Goal: Transaction & Acquisition: Purchase product/service

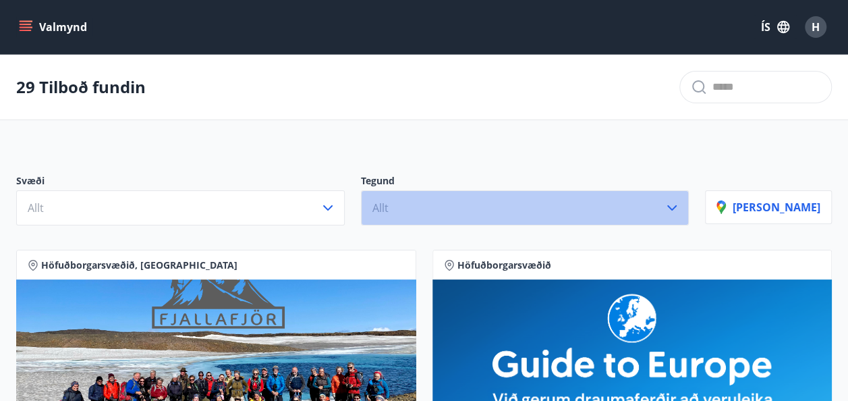
click at [449, 194] on button "Allt" at bounding box center [525, 207] width 328 height 35
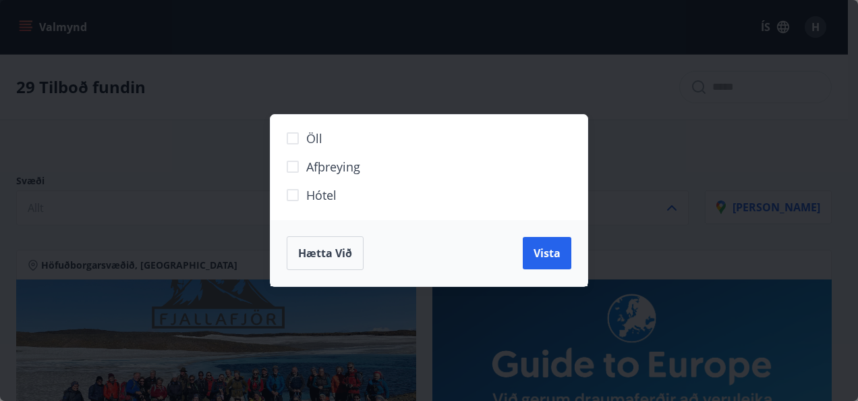
click at [328, 191] on span "Hótel" at bounding box center [321, 195] width 30 height 18
click at [548, 252] on span "Vista" at bounding box center [546, 252] width 27 height 15
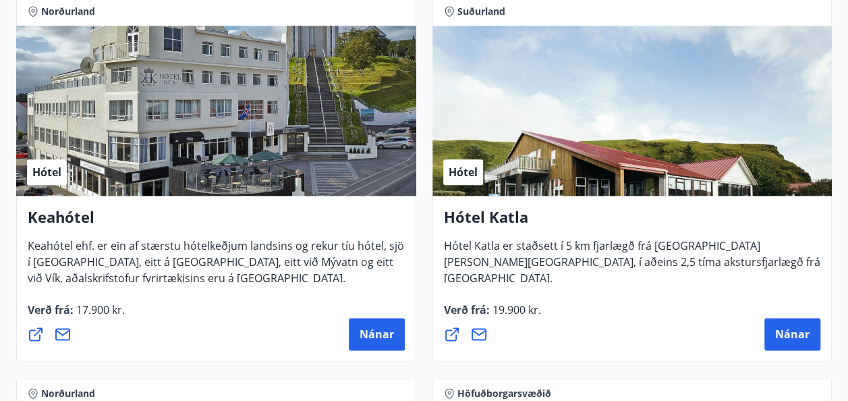
scroll to position [765, 0]
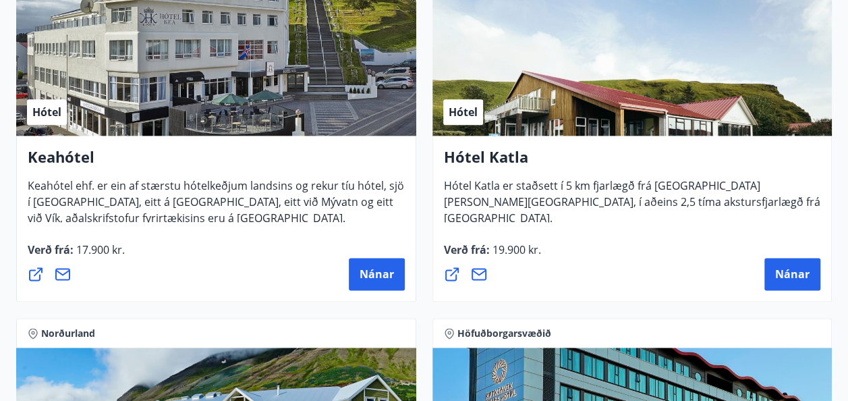
drag, startPoint x: 370, startPoint y: 275, endPoint x: 13, endPoint y: 240, distance: 358.4
click at [13, 240] on div "Norðurland Hótel Keahótel Keahótel ehf. er ein af stærstu hótelkeðjum landsins …" at bounding box center [216, 119] width 416 height 382
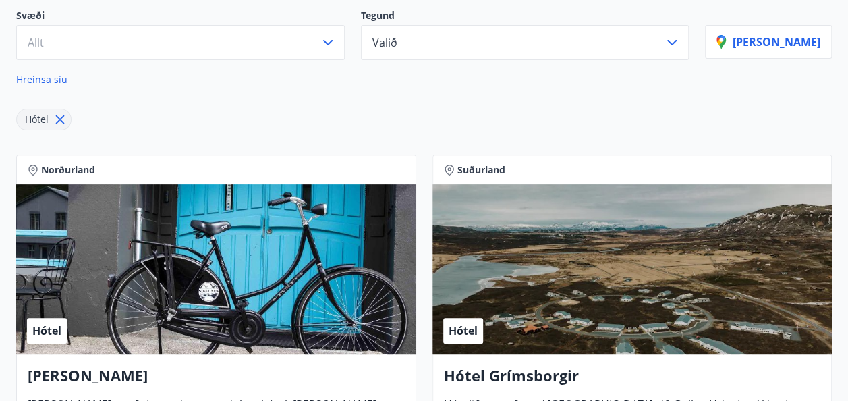
scroll to position [0, 0]
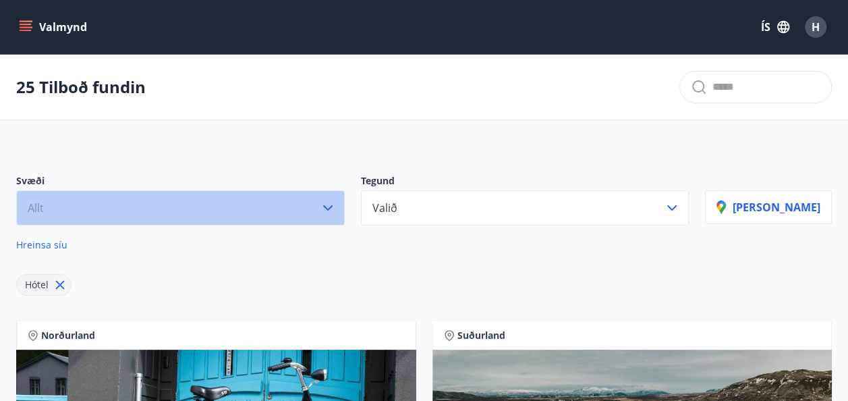
click at [336, 214] on button "Allt" at bounding box center [180, 207] width 328 height 35
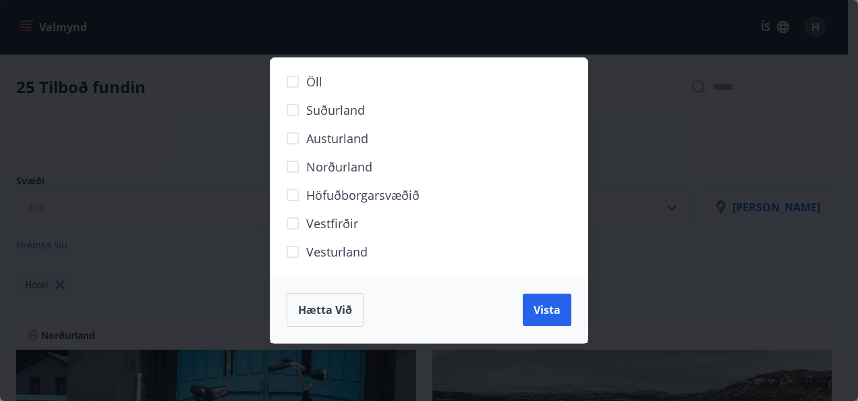
click at [332, 166] on span "Norðurland" at bounding box center [339, 167] width 66 height 18
click at [531, 295] on button "Vista" at bounding box center [547, 309] width 49 height 32
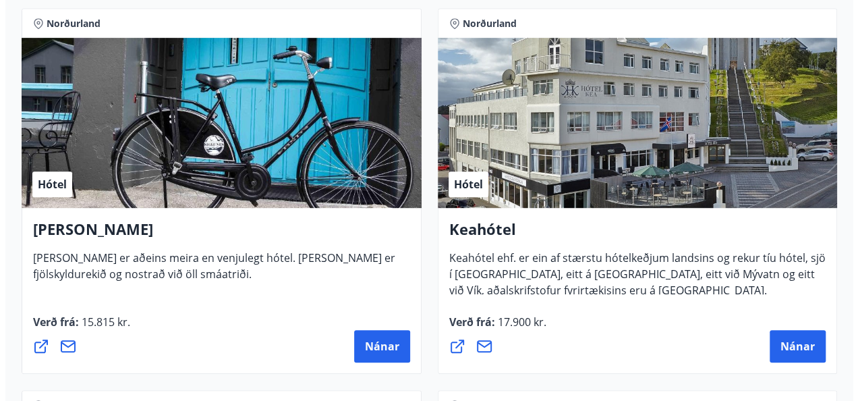
scroll to position [334, 0]
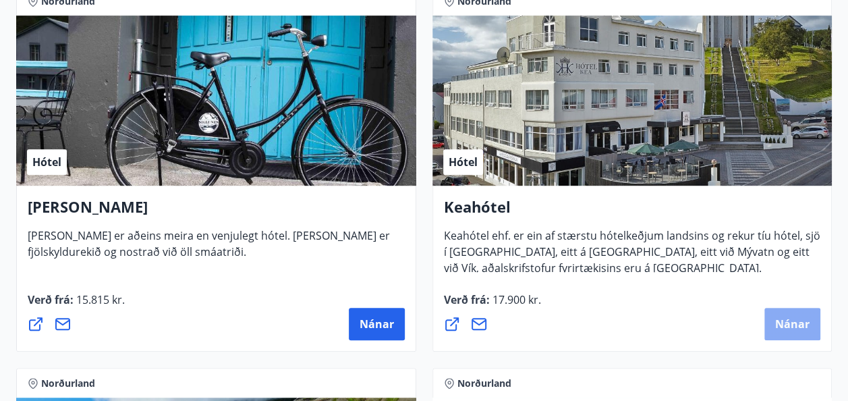
click at [797, 317] on span "Nánar" at bounding box center [792, 323] width 34 height 15
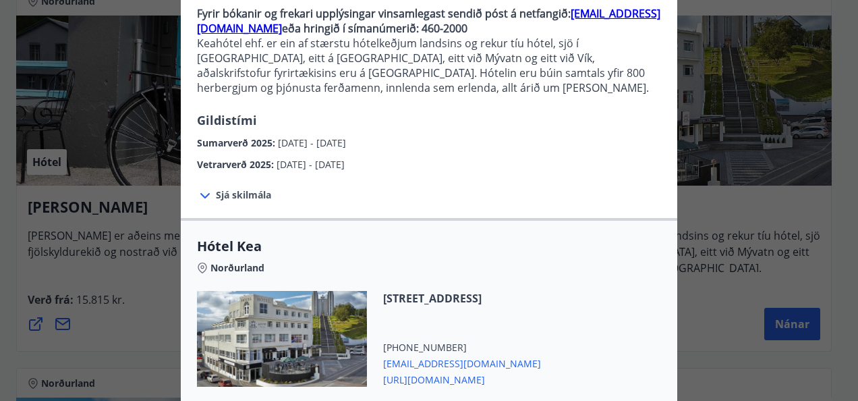
scroll to position [137, 0]
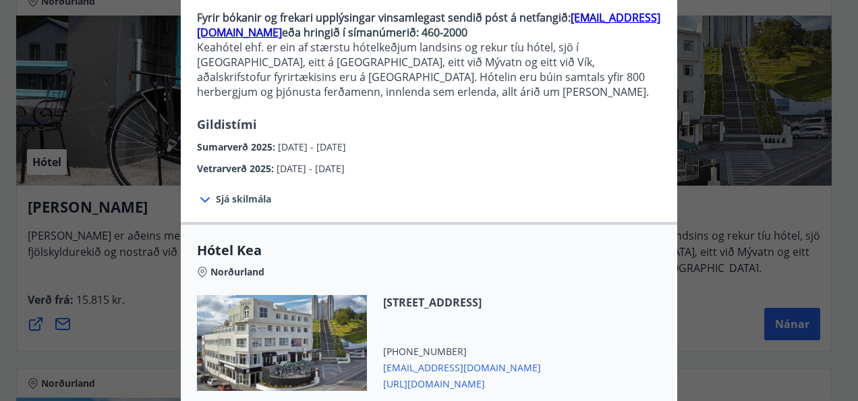
click at [248, 201] on span "Sjá skilmála" at bounding box center [243, 198] width 55 height 13
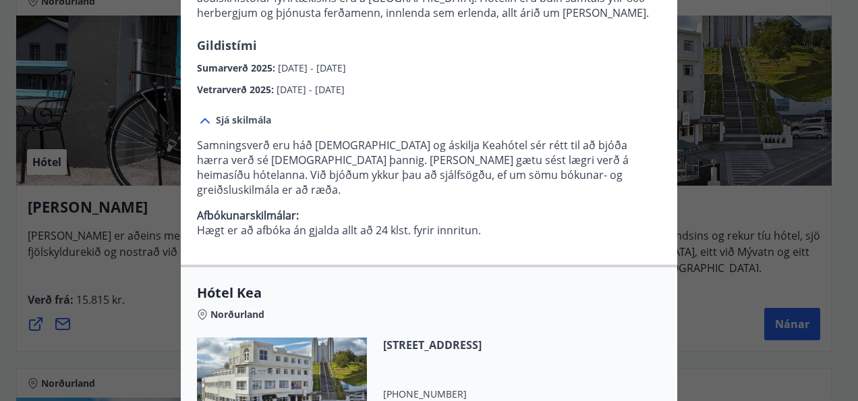
scroll to position [490, 0]
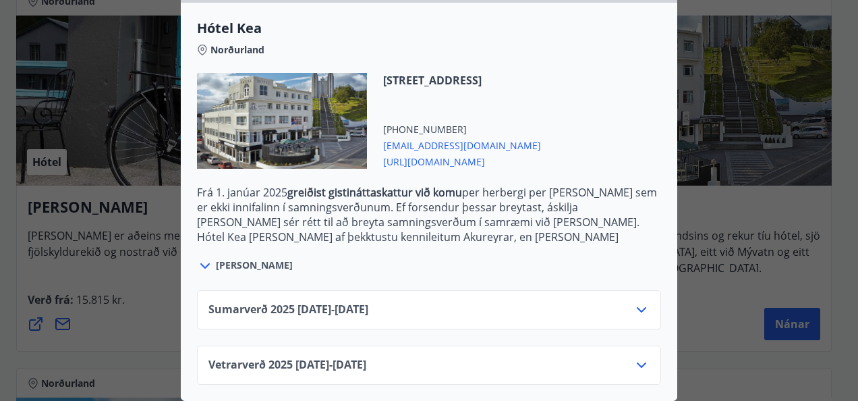
click at [584, 314] on div "Sumarverð [PHONE_NUMBER][DATE] - [DATE]" at bounding box center [428, 314] width 441 height 27
click at [634, 301] on icon at bounding box center [641, 309] width 16 height 16
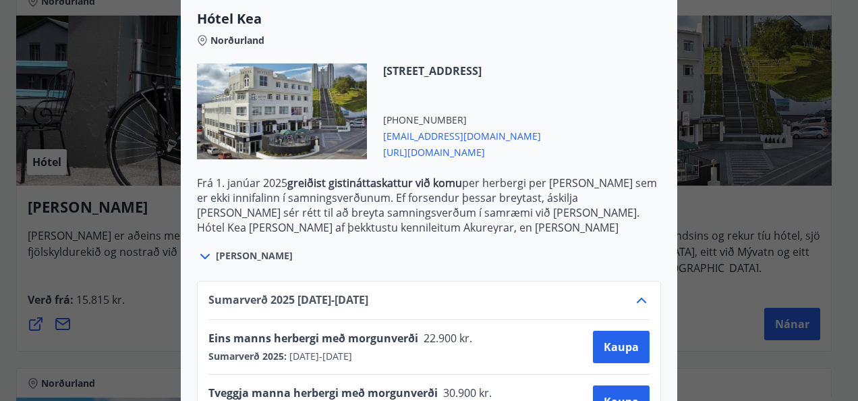
scroll to position [598, 0]
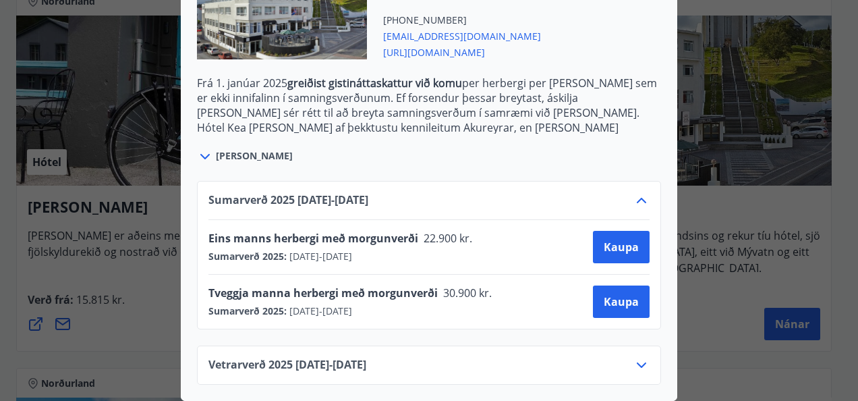
click at [638, 357] on icon at bounding box center [641, 365] width 16 height 16
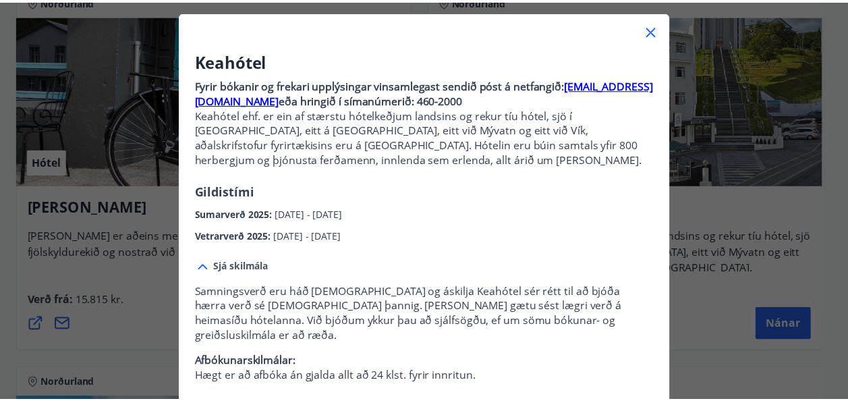
scroll to position [0, 0]
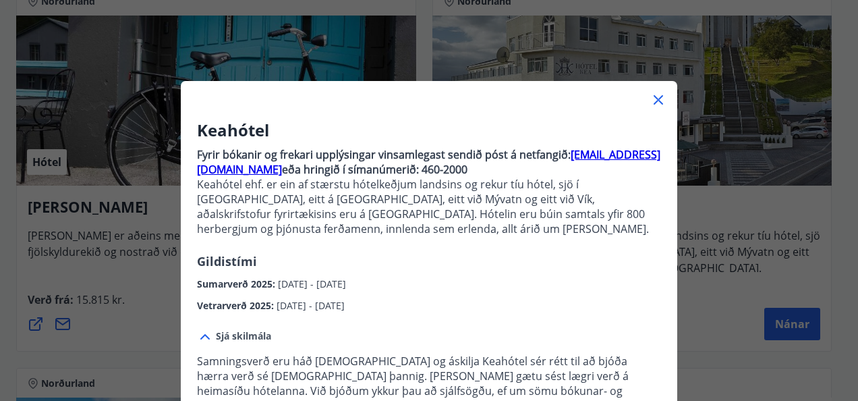
click at [650, 102] on icon at bounding box center [658, 100] width 16 height 16
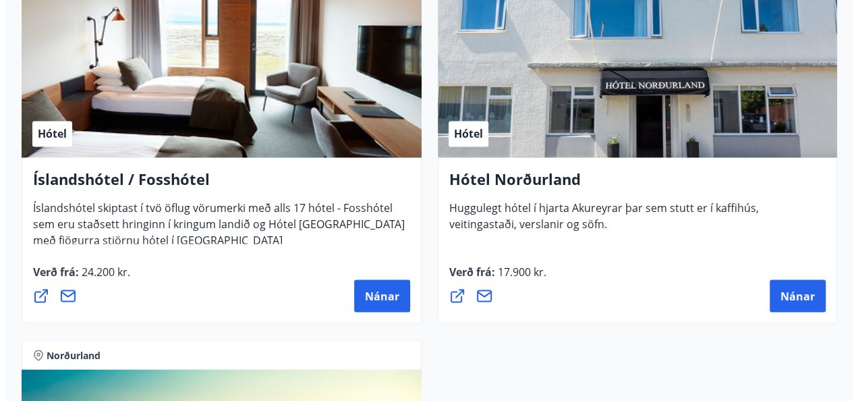
scroll to position [1126, 0]
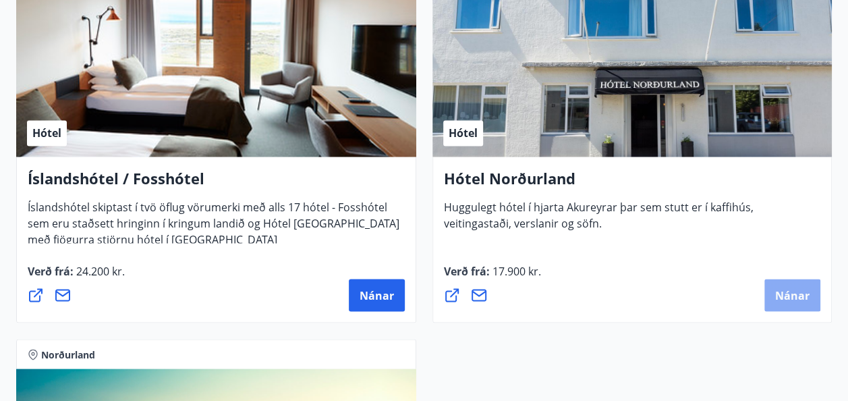
click at [803, 295] on span "Nánar" at bounding box center [792, 294] width 34 height 15
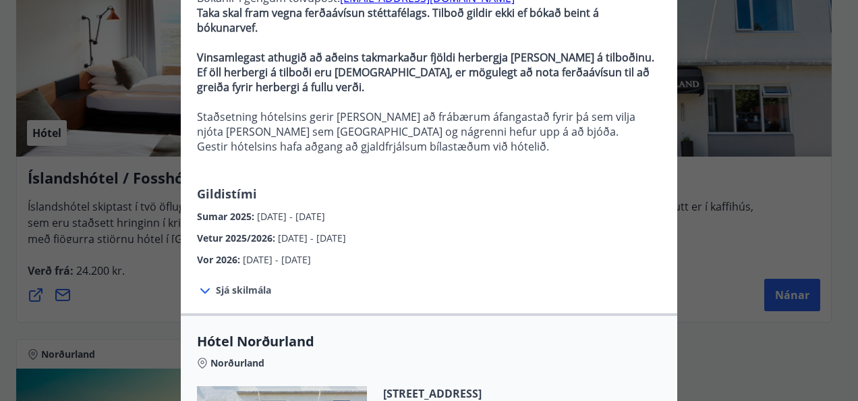
scroll to position [149, 0]
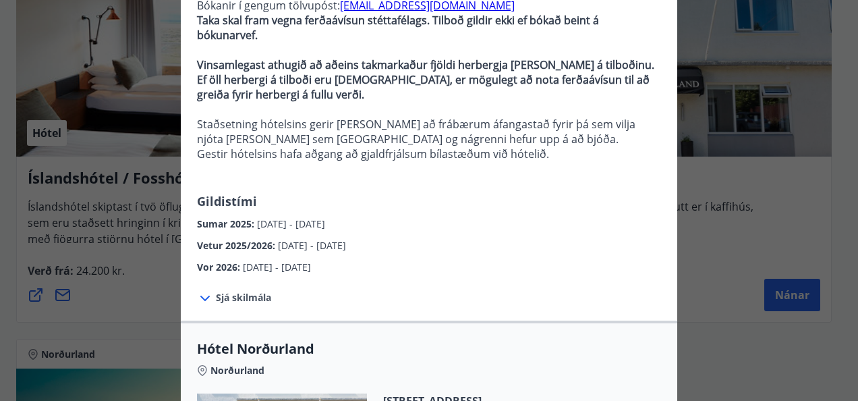
click at [224, 291] on span "Sjá skilmála" at bounding box center [243, 297] width 55 height 13
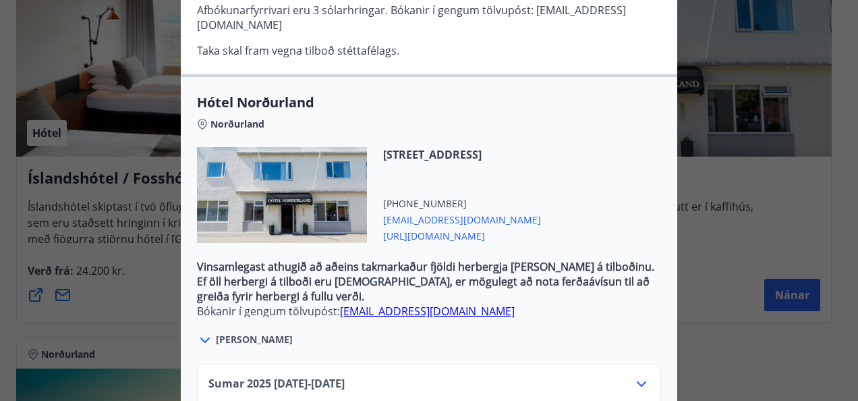
scroll to position [585, 0]
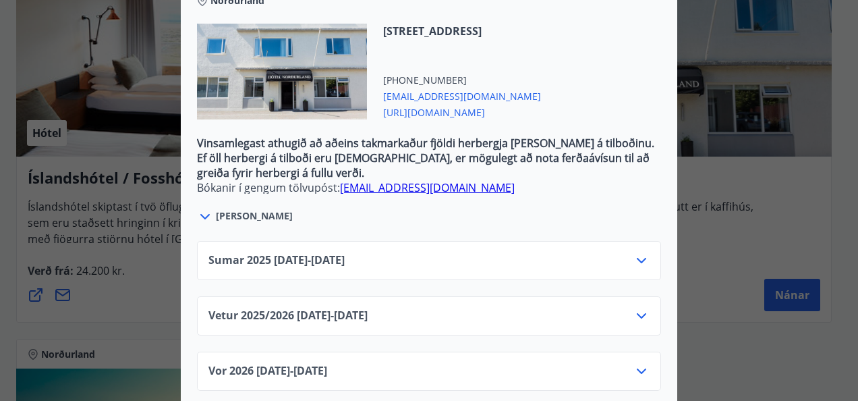
click at [633, 252] on icon at bounding box center [641, 260] width 16 height 16
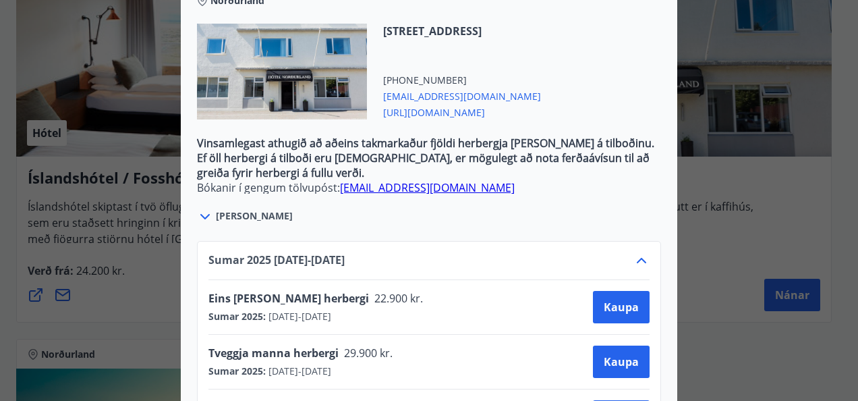
click at [635, 252] on icon at bounding box center [641, 260] width 16 height 16
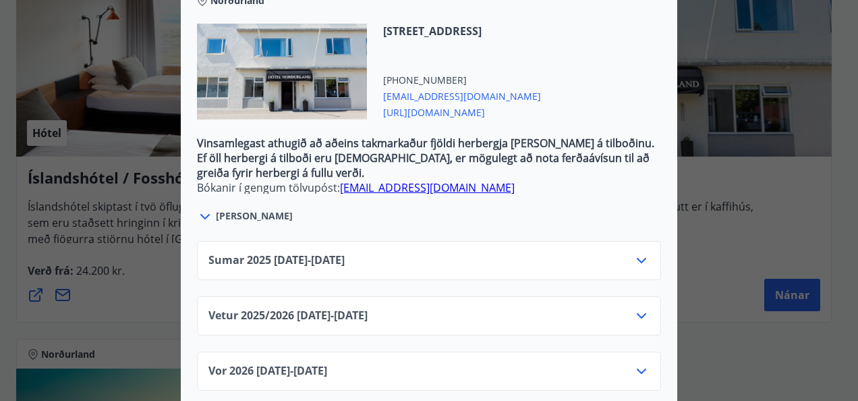
click at [626, 307] on div "Vetur 2025/[PHONE_NUMBER][DATE] - [DATE]" at bounding box center [428, 320] width 441 height 27
click at [639, 313] on icon at bounding box center [641, 315] width 9 height 5
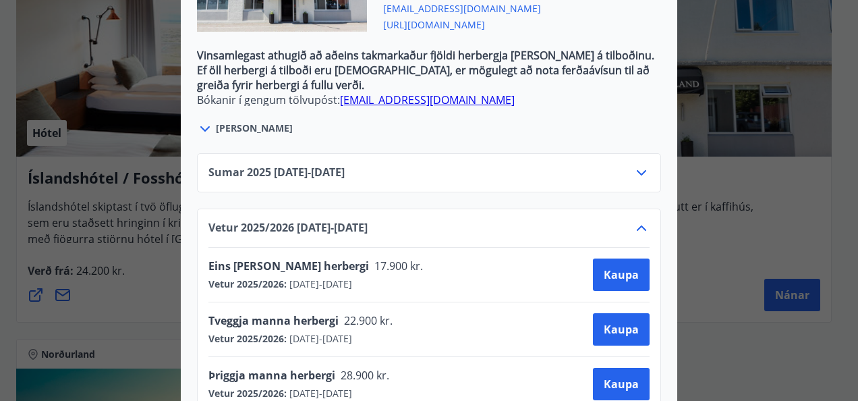
scroll to position [748, 0]
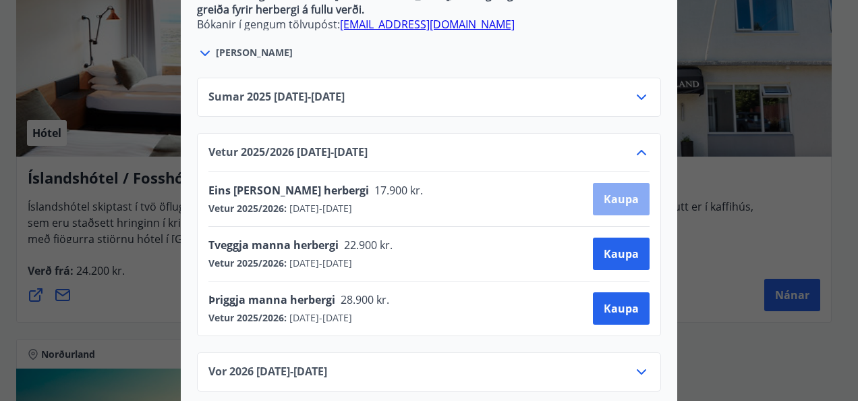
click at [622, 191] on span "Kaupa" at bounding box center [620, 198] width 35 height 15
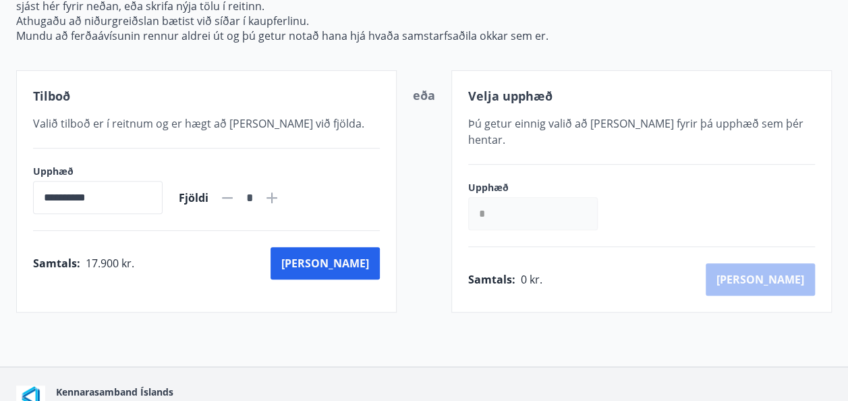
scroll to position [201, 0]
click at [280, 200] on icon at bounding box center [272, 197] width 16 height 16
click at [233, 197] on icon at bounding box center [227, 197] width 11 height 1
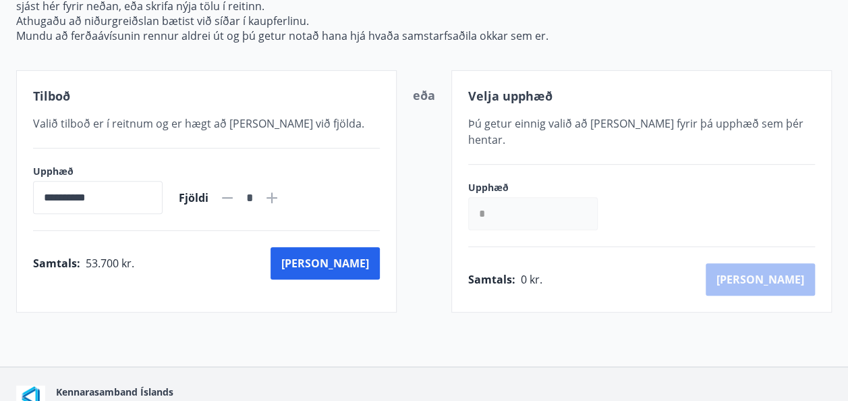
click at [233, 197] on icon at bounding box center [227, 197] width 11 height 1
type input "*"
click at [233, 197] on icon at bounding box center [227, 197] width 11 height 1
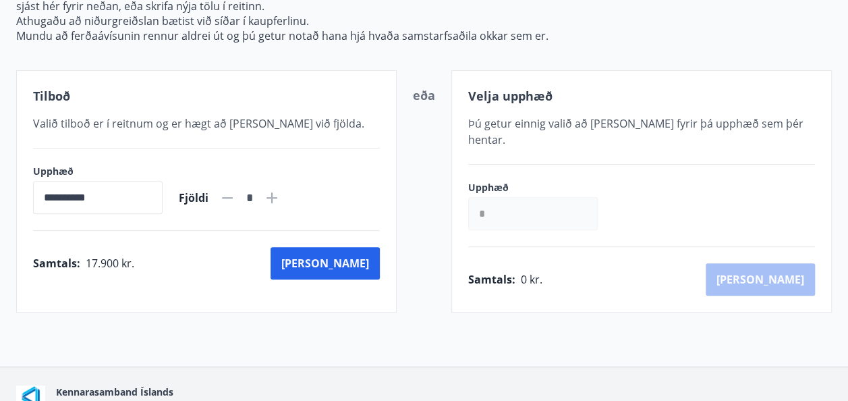
scroll to position [0, 0]
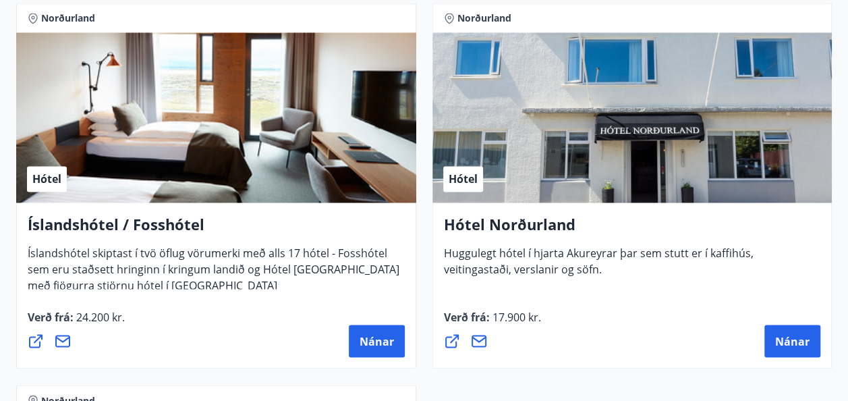
scroll to position [1079, 0]
